Goal: Check status

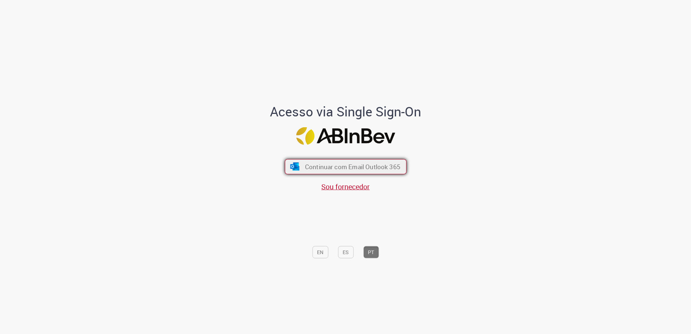
click at [368, 163] on span "Continuar com Email Outlook 365" at bounding box center [351, 166] width 95 height 8
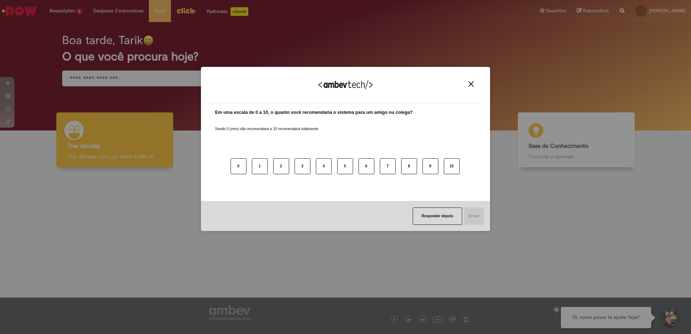
click at [475, 82] on button "Close" at bounding box center [471, 84] width 10 height 6
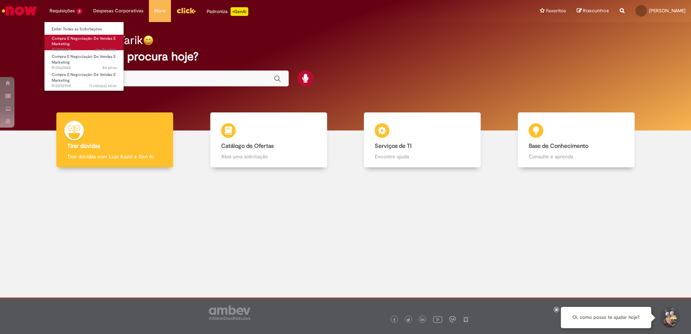
click at [98, 46] on link "Compra E Negociação De Vendas E Marketing um dia atrás um dia atrás R13575609" at bounding box center [83, 43] width 79 height 16
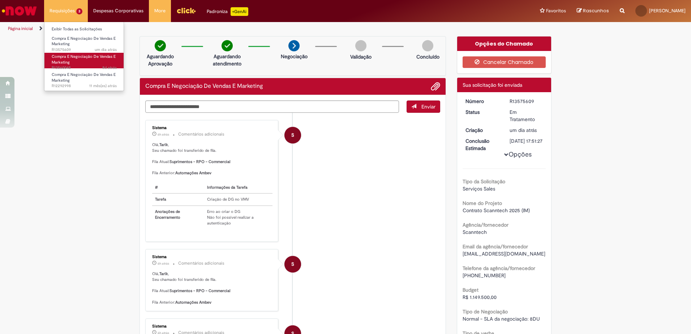
click at [100, 65] on link "Compra E Negociação De Vendas E Marketing 8d atrás 8 dias atrás R13560045" at bounding box center [83, 61] width 79 height 16
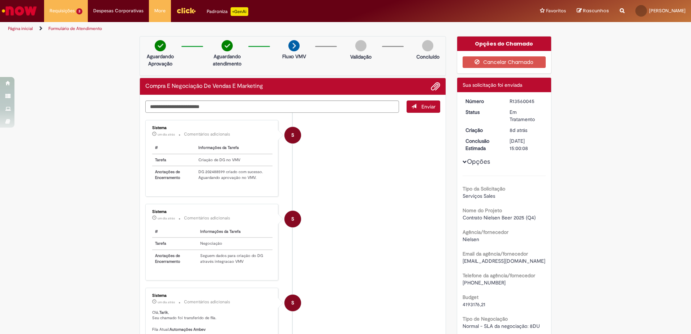
click at [214, 171] on td "DG 202488599 criado com sucesso. Aguardando aprovação no VMV." at bounding box center [233, 174] width 77 height 17
copy td "202488599"
